Goal: Task Accomplishment & Management: Use online tool/utility

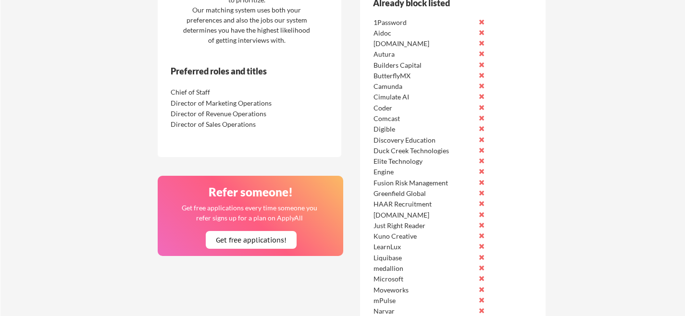
scroll to position [557, 0]
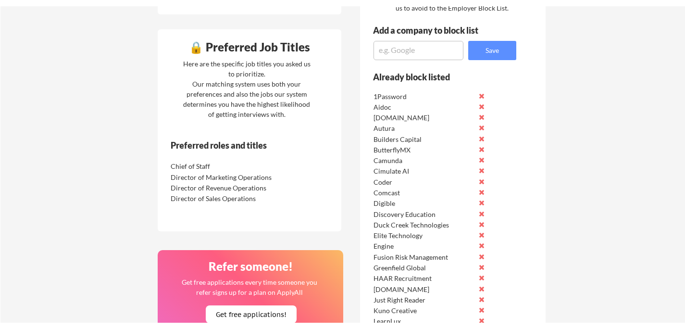
scroll to position [476, 0]
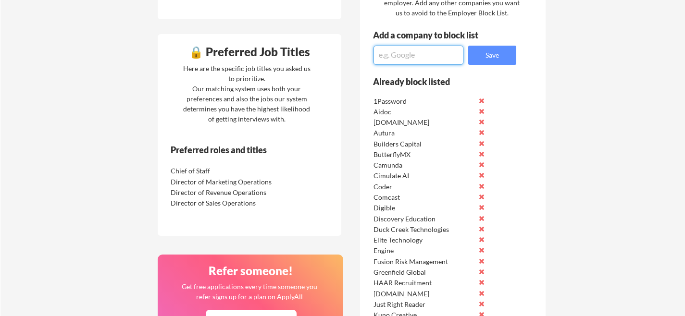
click at [396, 56] on textarea at bounding box center [419, 55] width 90 height 19
paste textarea "Ensora Health"
type textarea "Ensora Health"
click at [506, 54] on button "Save" at bounding box center [492, 55] width 48 height 19
click at [403, 48] on textarea at bounding box center [419, 55] width 90 height 19
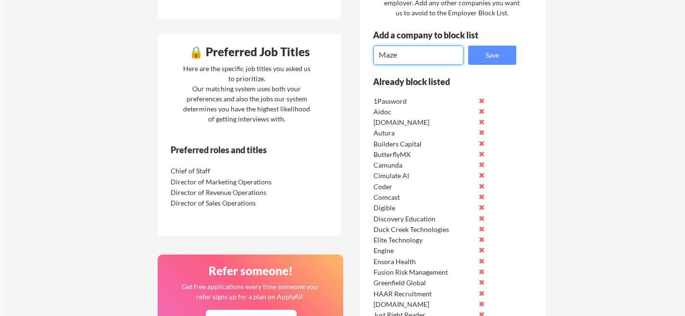
type textarea "Maze"
click at [476, 57] on button "Save" at bounding box center [492, 55] width 48 height 19
click at [387, 53] on textarea at bounding box center [419, 55] width 90 height 19
type textarea "H1"
click at [472, 53] on button "Save" at bounding box center [492, 55] width 48 height 19
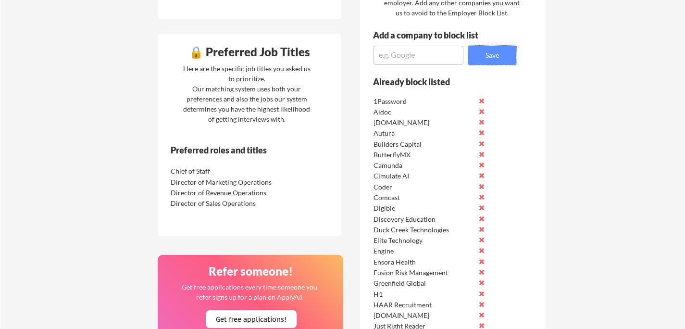
click at [401, 53] on textarea at bounding box center [419, 55] width 90 height 19
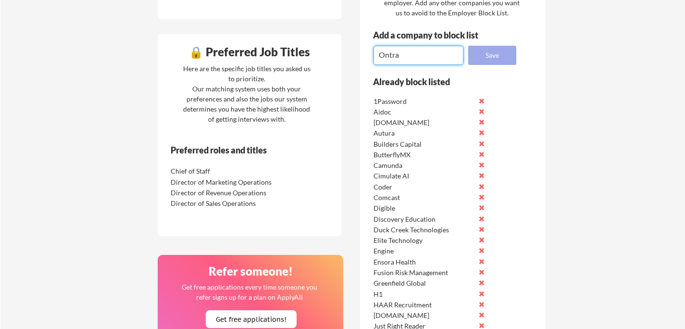
type textarea "Ontra"
click at [500, 56] on button "Save" at bounding box center [492, 55] width 48 height 19
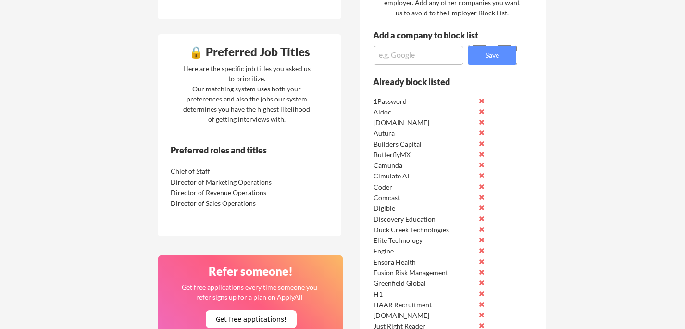
click at [392, 57] on textarea at bounding box center [419, 55] width 90 height 19
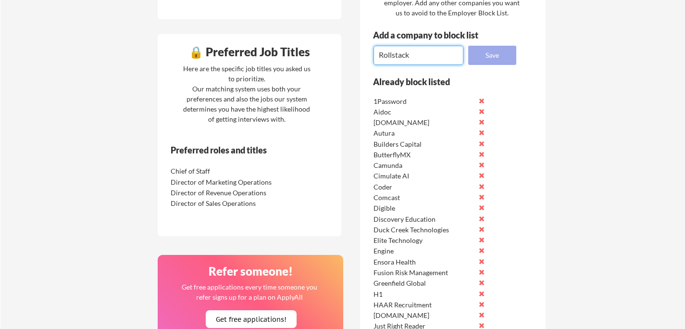
type textarea "Rollstack"
click at [489, 54] on button "Save" at bounding box center [492, 55] width 48 height 19
click at [402, 53] on textarea at bounding box center [419, 55] width 90 height 19
type textarea "ASG"
click at [507, 52] on button "Save" at bounding box center [492, 55] width 48 height 19
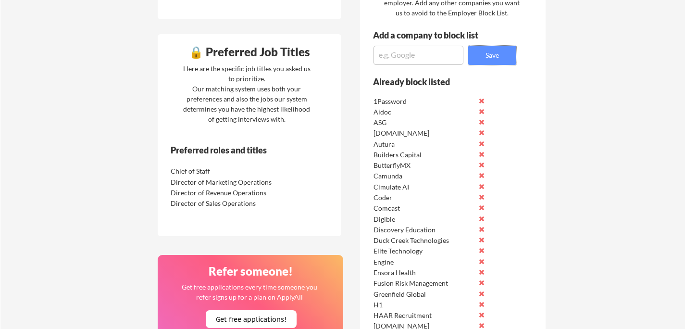
click at [376, 48] on textarea at bounding box center [419, 55] width 90 height 19
type textarea "IDR, Inc"
click at [496, 60] on button "Save" at bounding box center [492, 55] width 48 height 19
click at [399, 57] on textarea at bounding box center [419, 55] width 90 height 19
type textarea "Oshi Health"
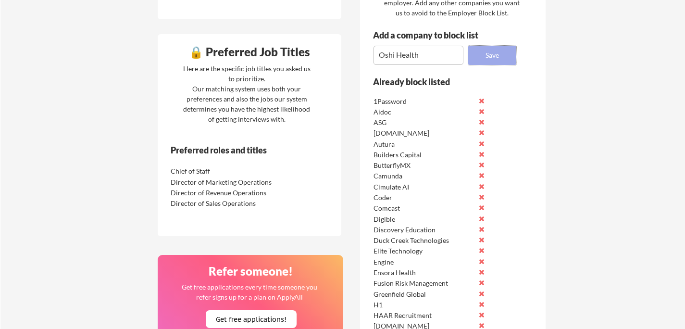
click at [490, 58] on button "Save" at bounding box center [492, 55] width 48 height 19
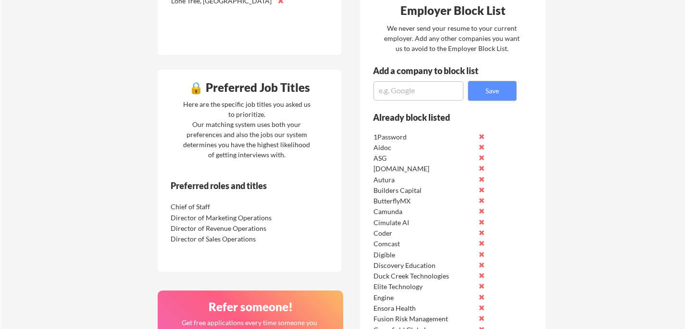
scroll to position [430, 0]
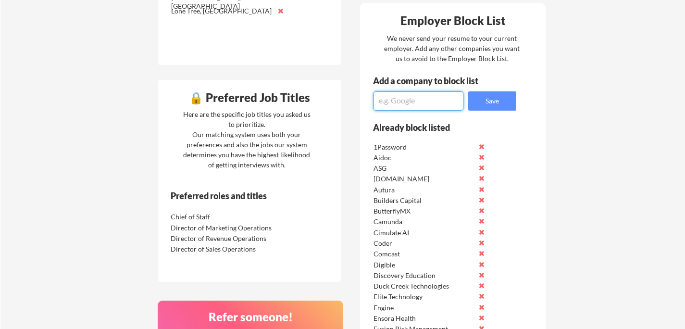
click at [392, 98] on textarea at bounding box center [419, 100] width 90 height 19
type textarea "Brightspeed"
click at [497, 93] on button "Save" at bounding box center [492, 100] width 48 height 19
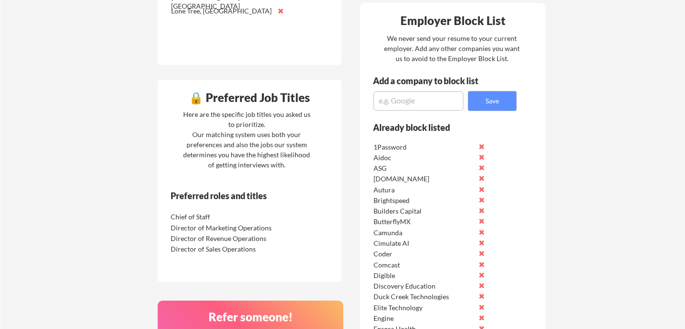
click at [399, 94] on textarea at bounding box center [419, 100] width 90 height 19
type textarea "Beam Benefits"
click at [494, 108] on button "Save" at bounding box center [492, 100] width 48 height 19
